Goal: Navigation & Orientation: Find specific page/section

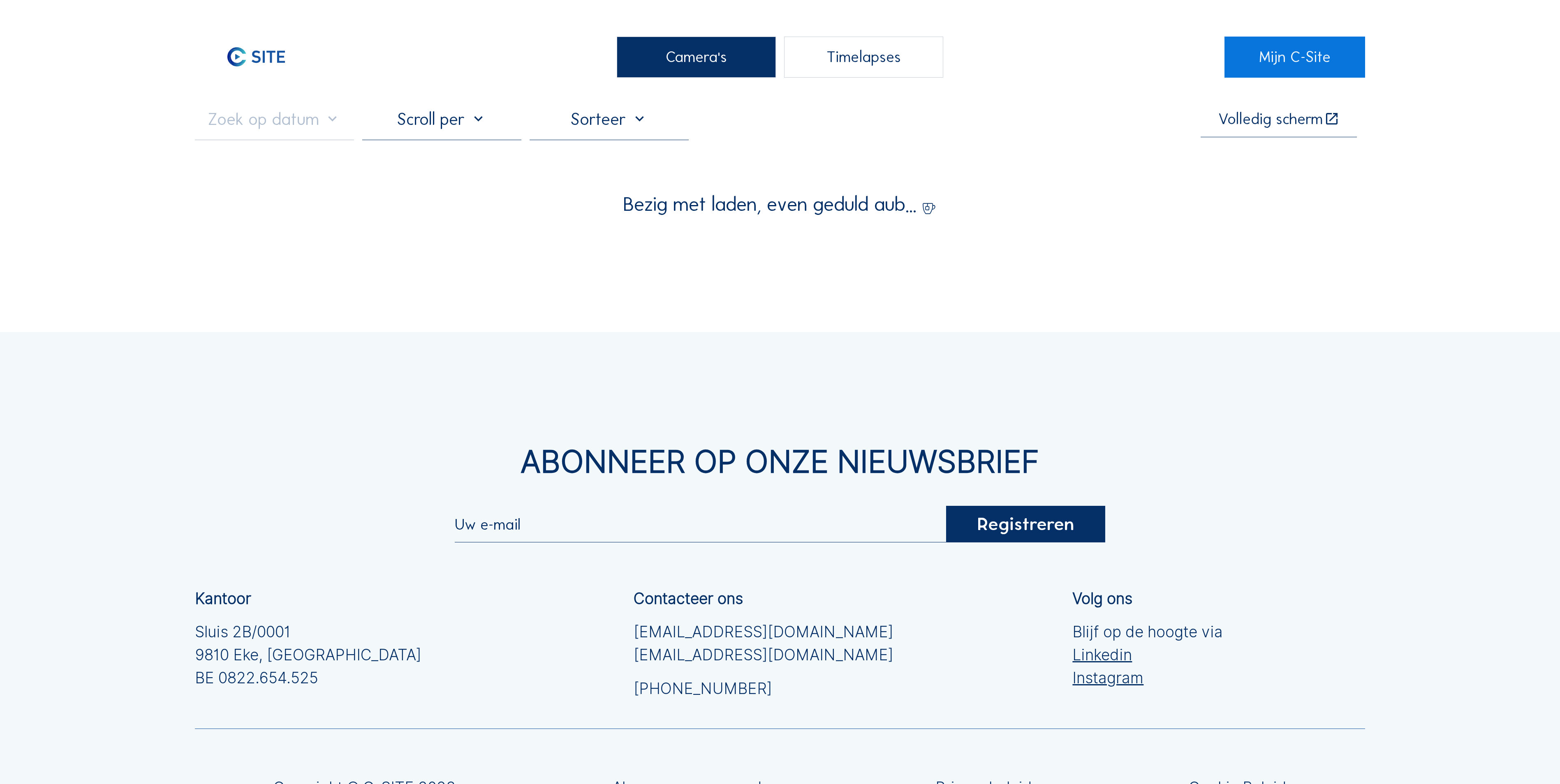
click at [702, 76] on div "Camera's" at bounding box center [696, 57] width 159 height 41
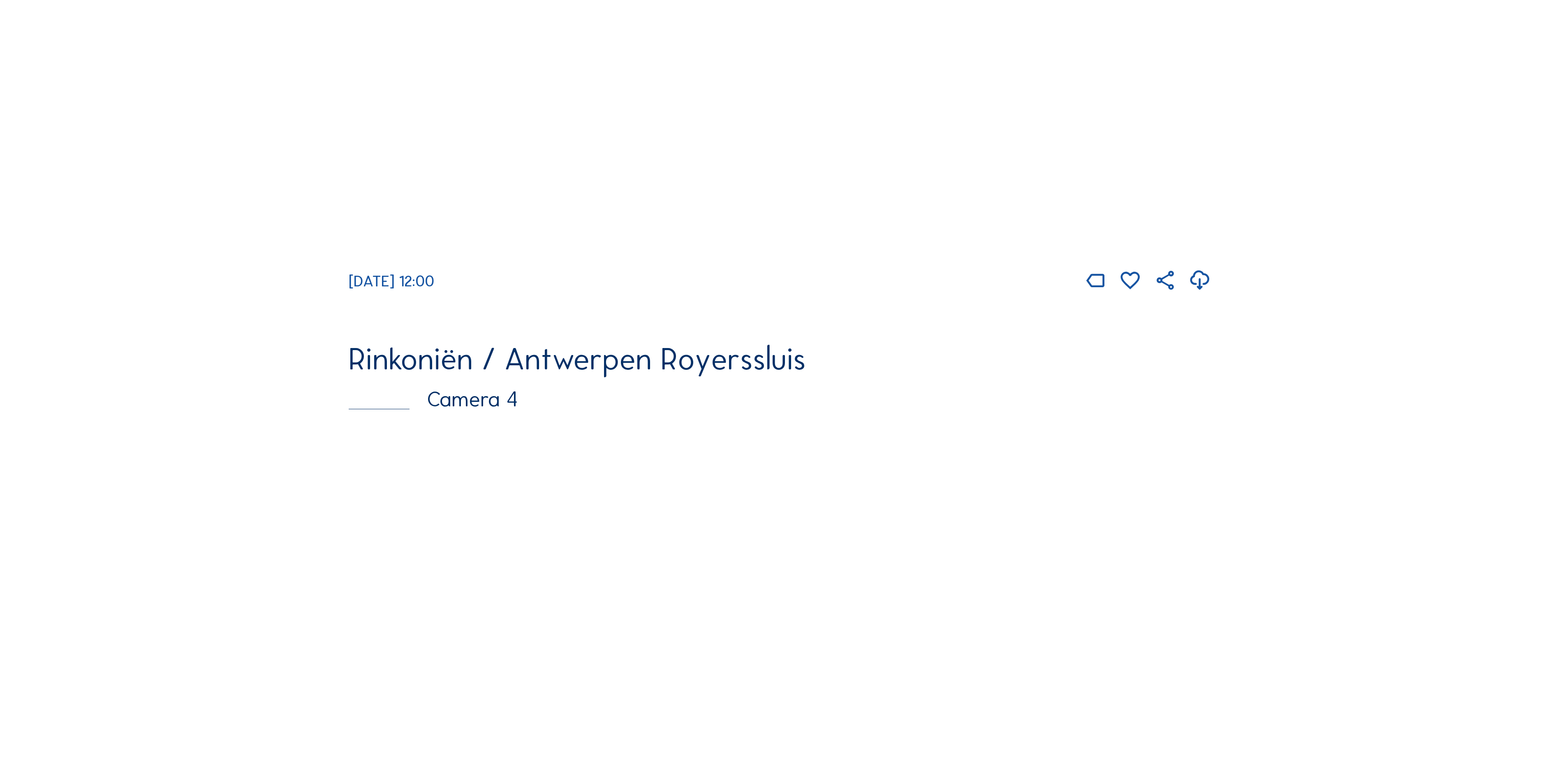
scroll to position [1973, 0]
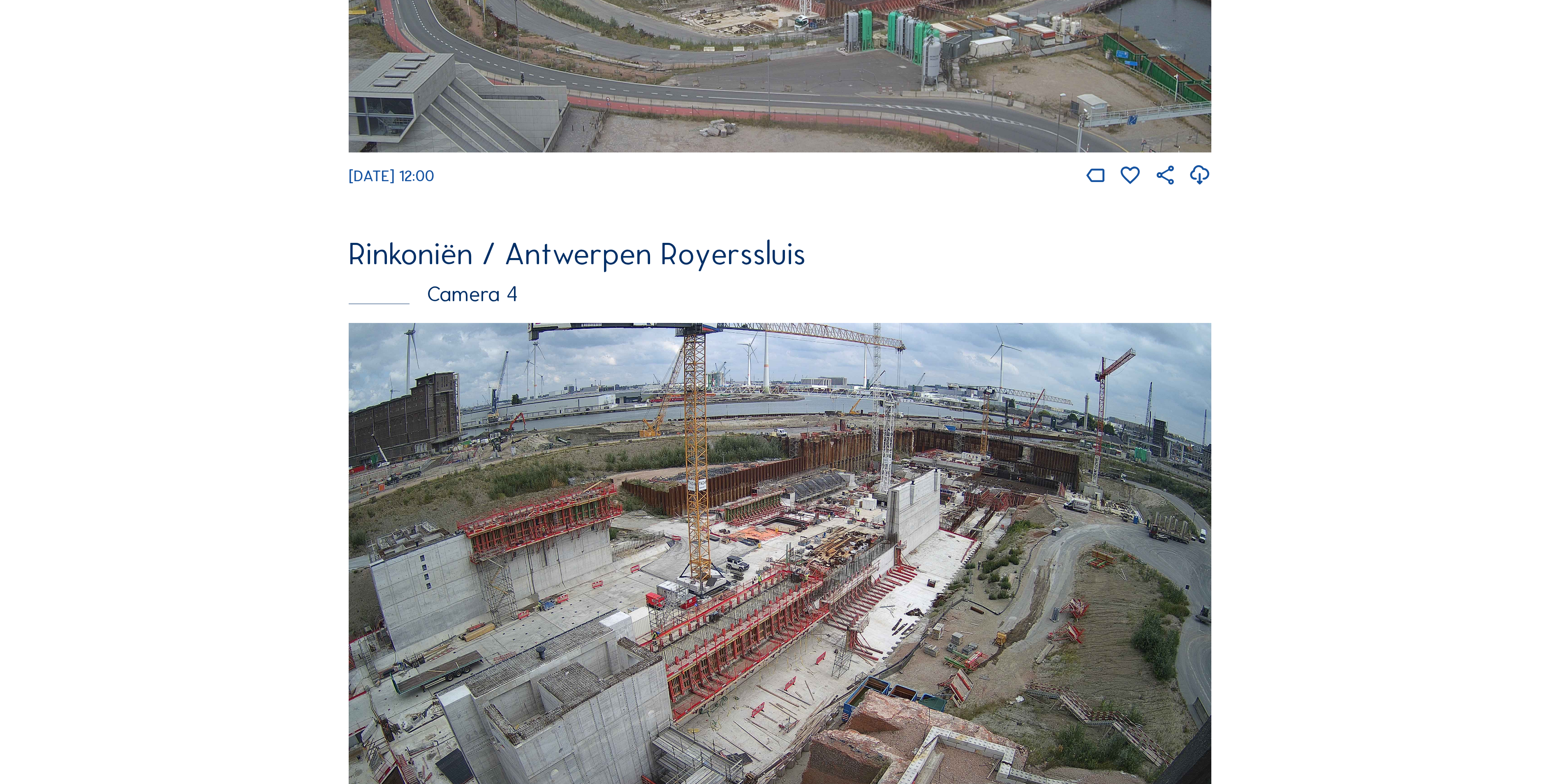
scroll to position [1891, 0]
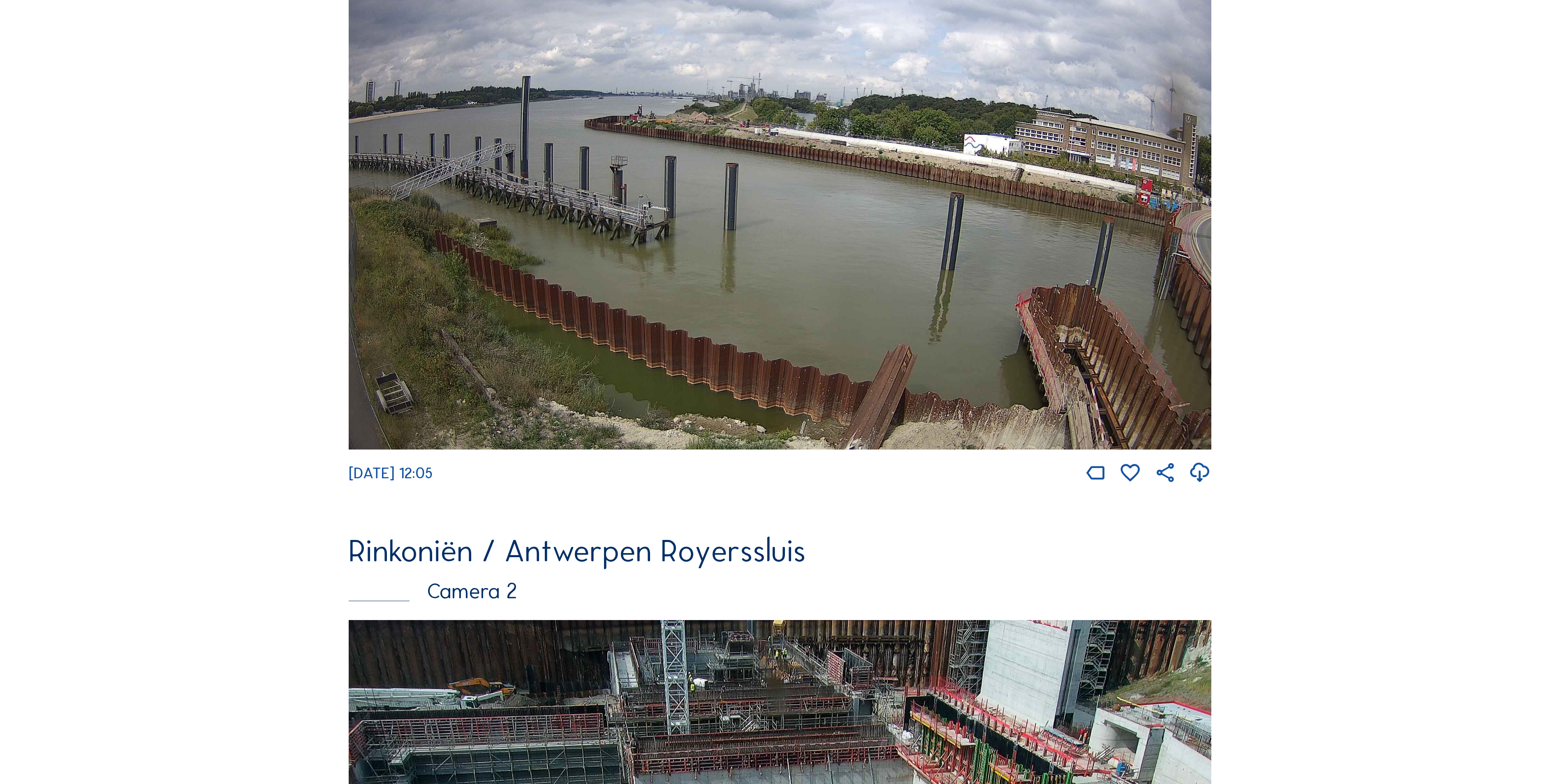
scroll to position [246, 0]
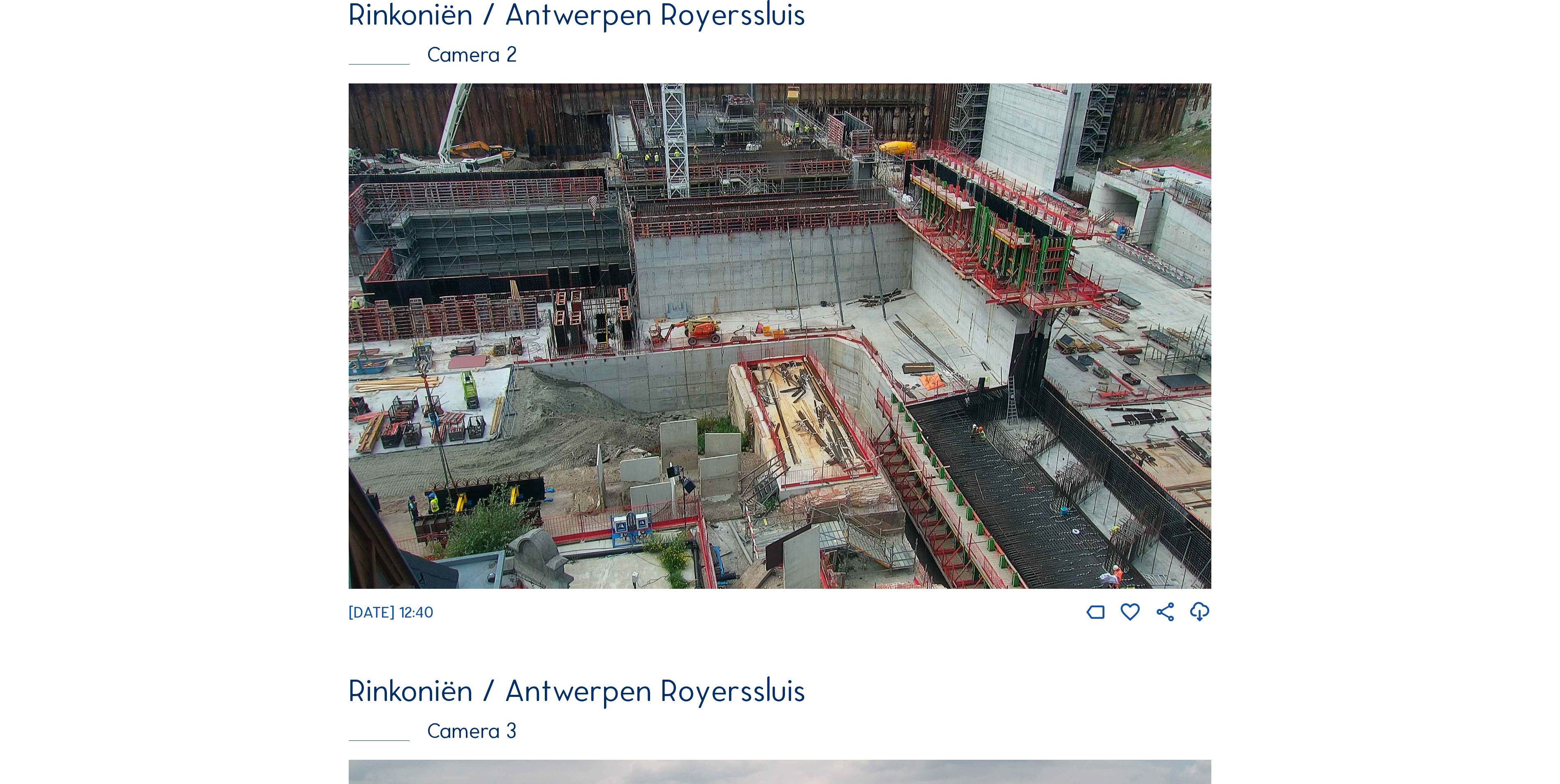
scroll to position [822, 0]
